Goal: Find specific page/section: Locate a particular part of the current website

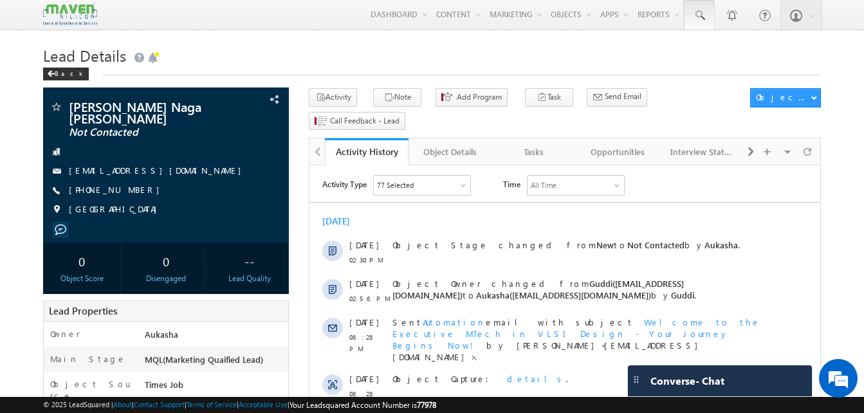
drag, startPoint x: 0, startPoint y: 0, endPoint x: 698, endPoint y: 21, distance: 698.7
click at [698, 21] on span at bounding box center [699, 15] width 13 height 13
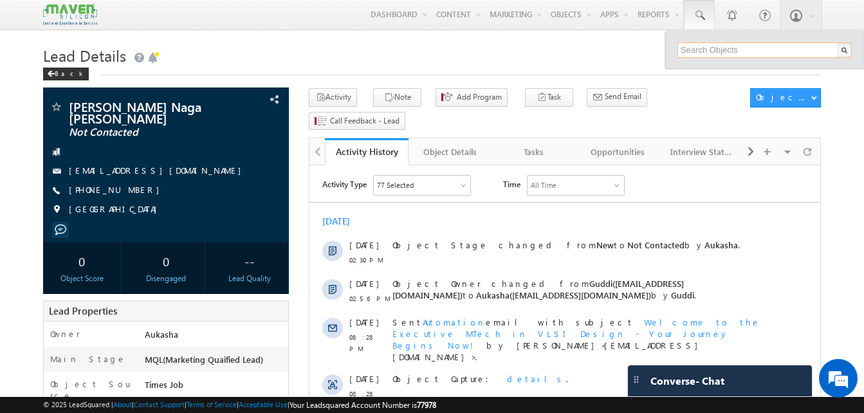
click at [711, 47] on input "text" at bounding box center [765, 49] width 174 height 15
paste input "8486037130"
click at [524, 43] on h1 "Lead Details" at bounding box center [432, 54] width 778 height 25
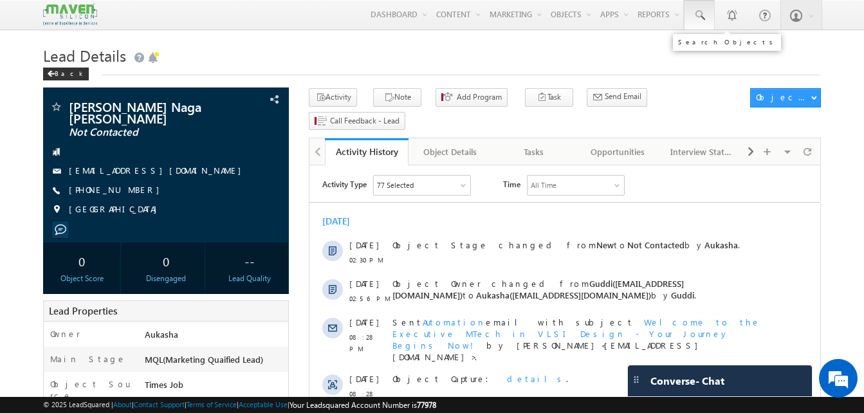
click at [704, 27] on link at bounding box center [699, 15] width 31 height 30
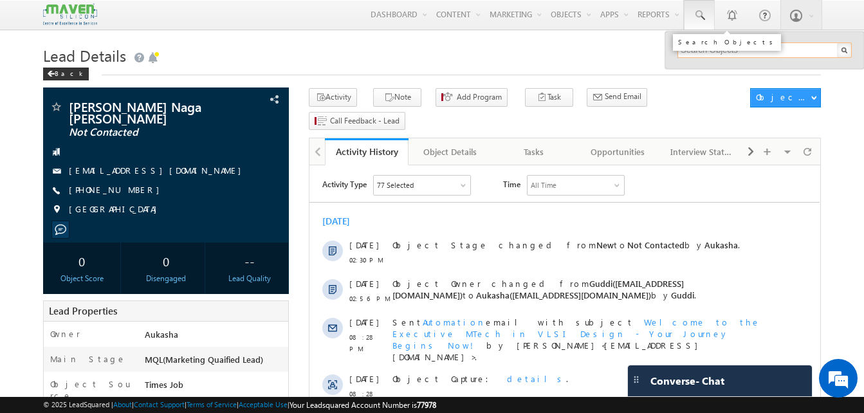
paste input "8308496407"
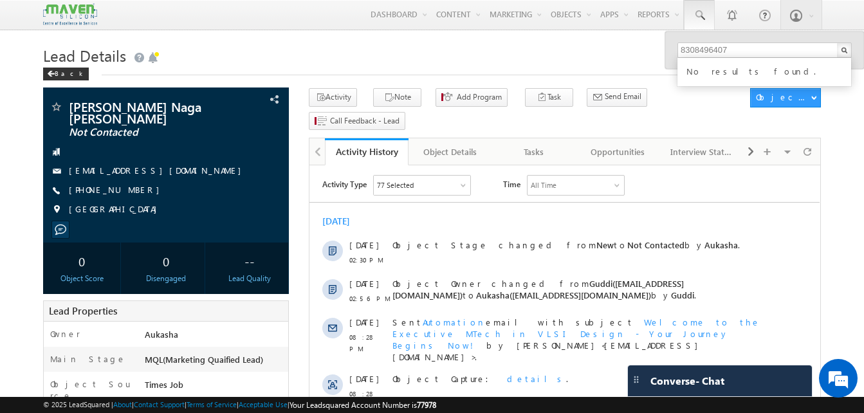
click at [608, 70] on div "Back" at bounding box center [432, 71] width 778 height 8
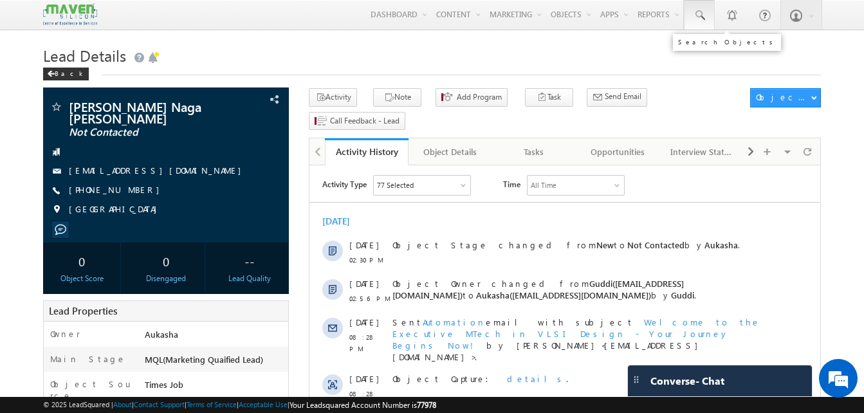
click at [700, 21] on span at bounding box center [699, 15] width 13 height 13
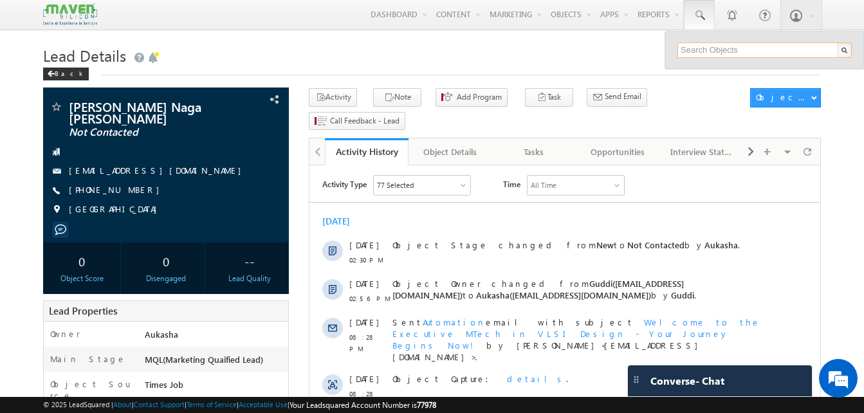
click at [709, 51] on input "text" at bounding box center [765, 49] width 174 height 15
paste input "8308496407"
type input "8308496407"
